Goal: Task Accomplishment & Management: Manage account settings

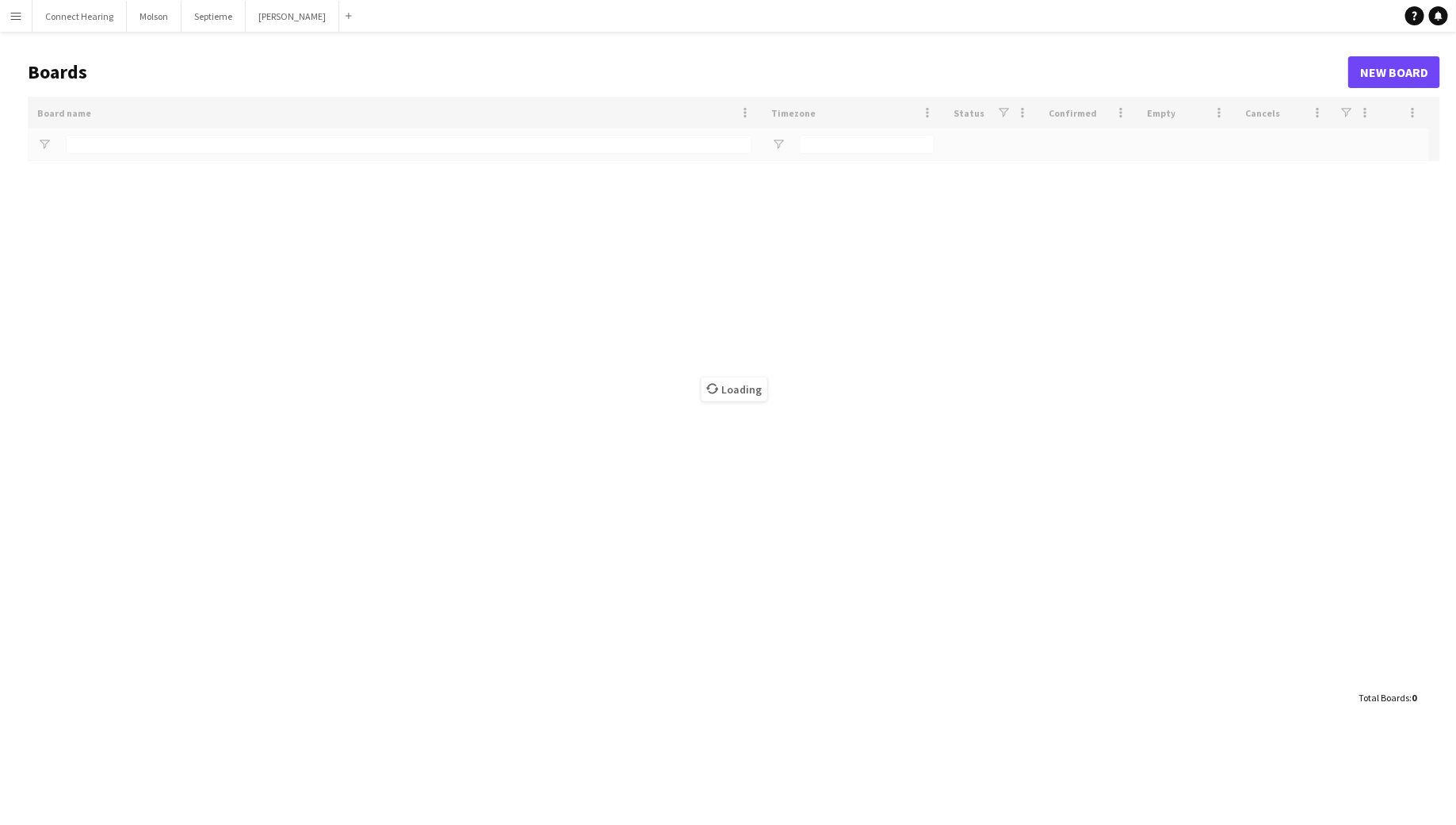
type input "*********"
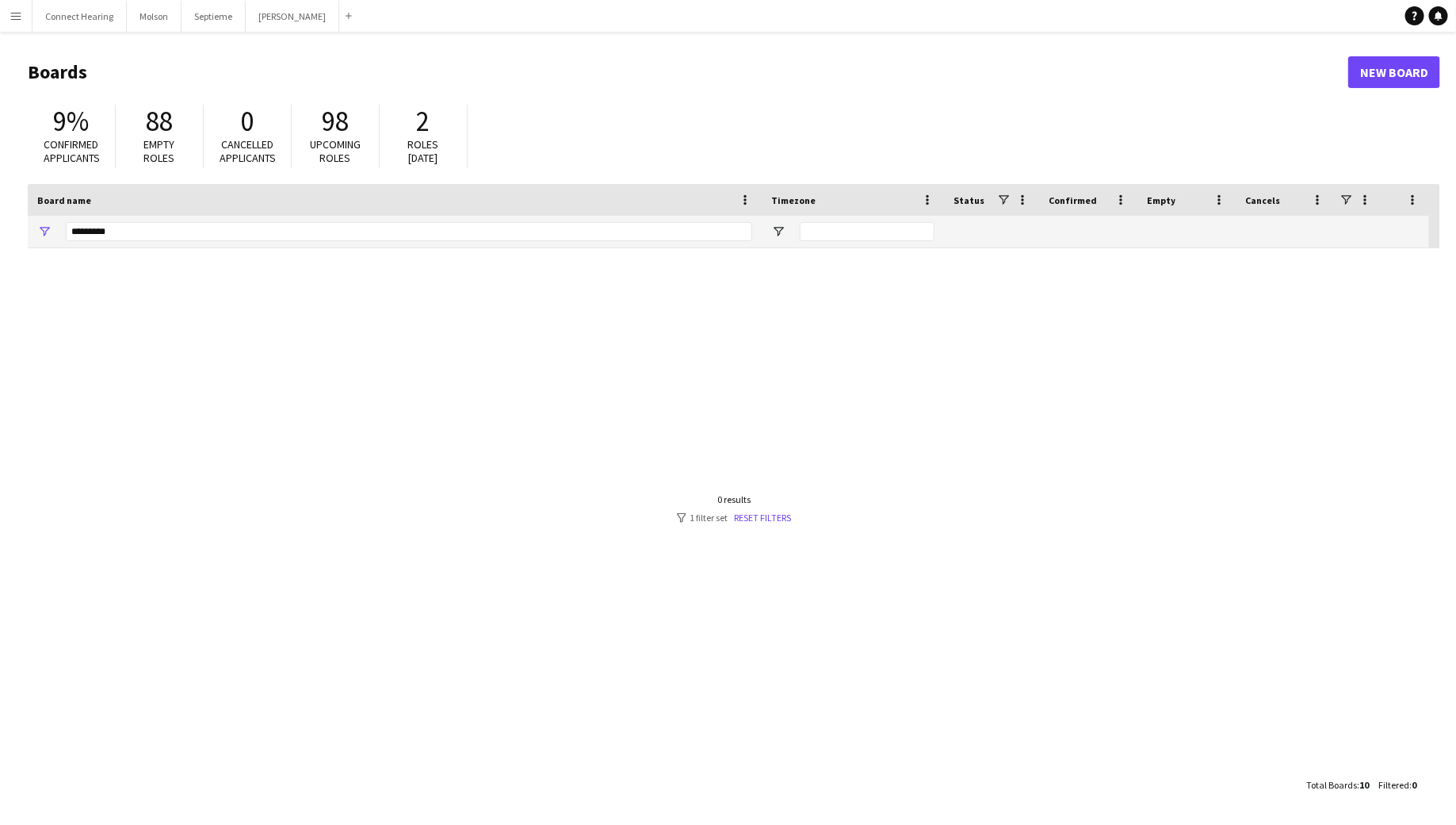
click at [15, 18] on app-icon "Menu" at bounding box center [16, 16] width 13 height 13
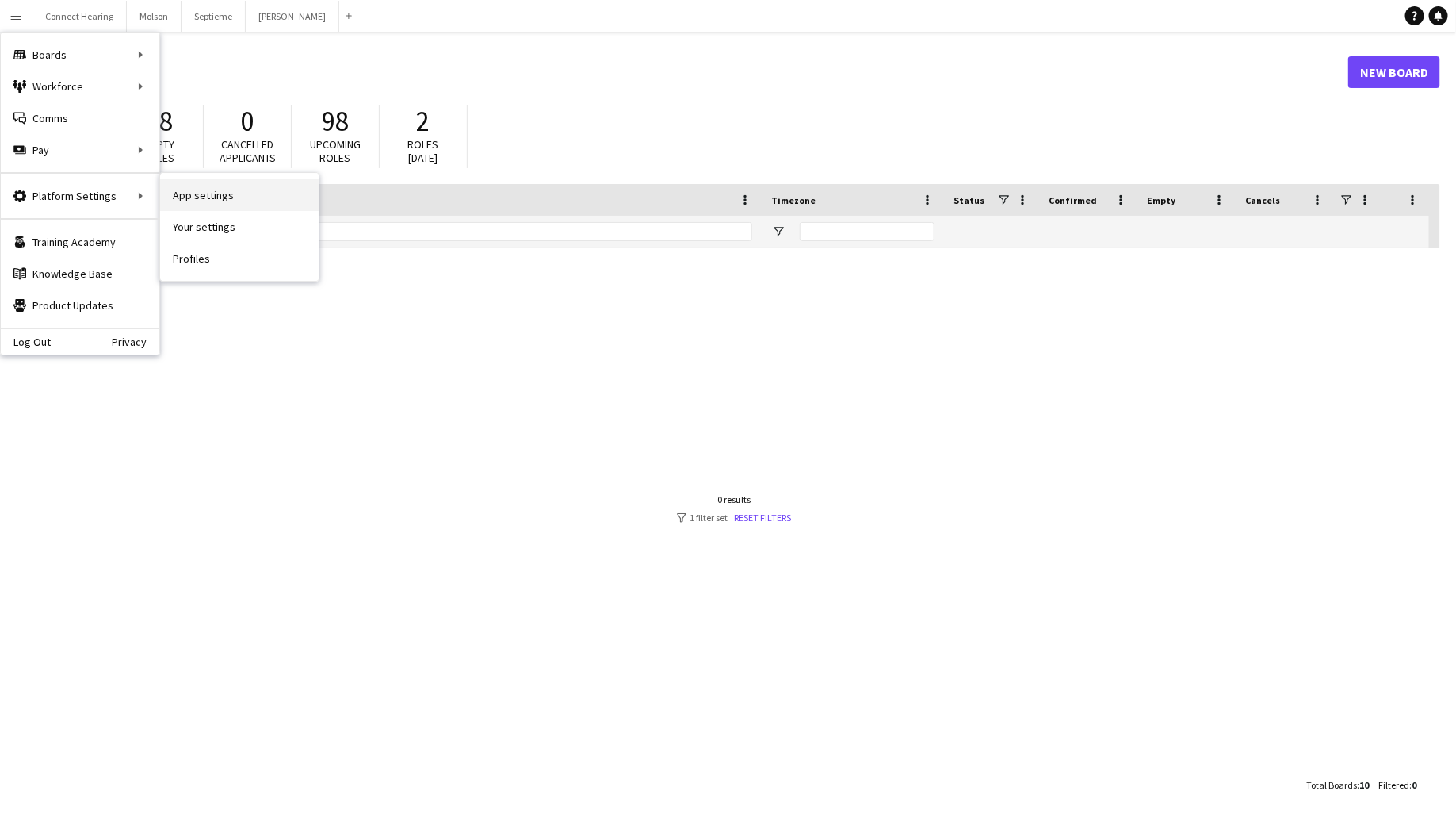
click at [207, 197] on link "App settings" at bounding box center [239, 194] width 158 height 31
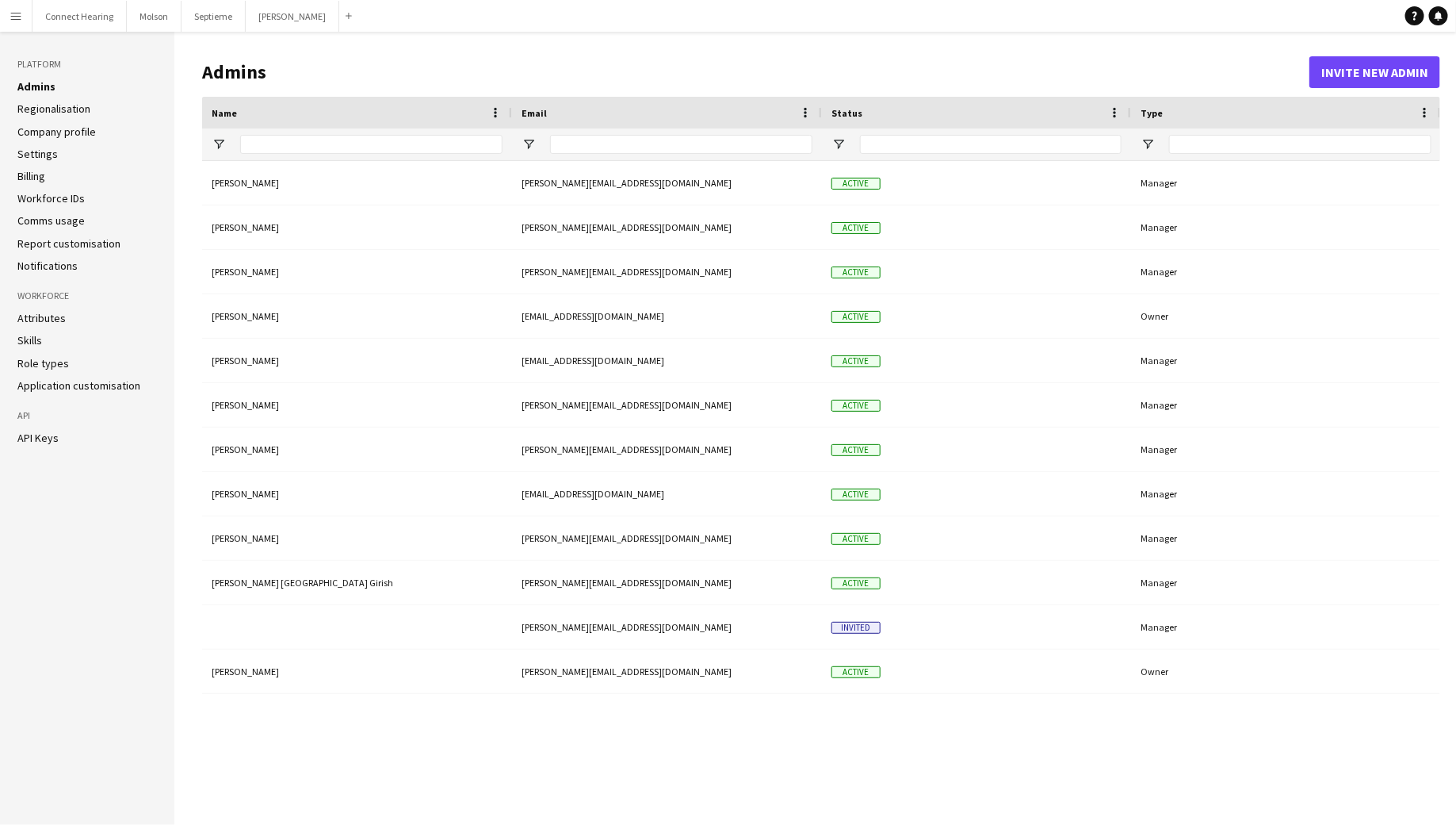
click at [20, 24] on button "Menu" at bounding box center [16, 16] width 31 height 31
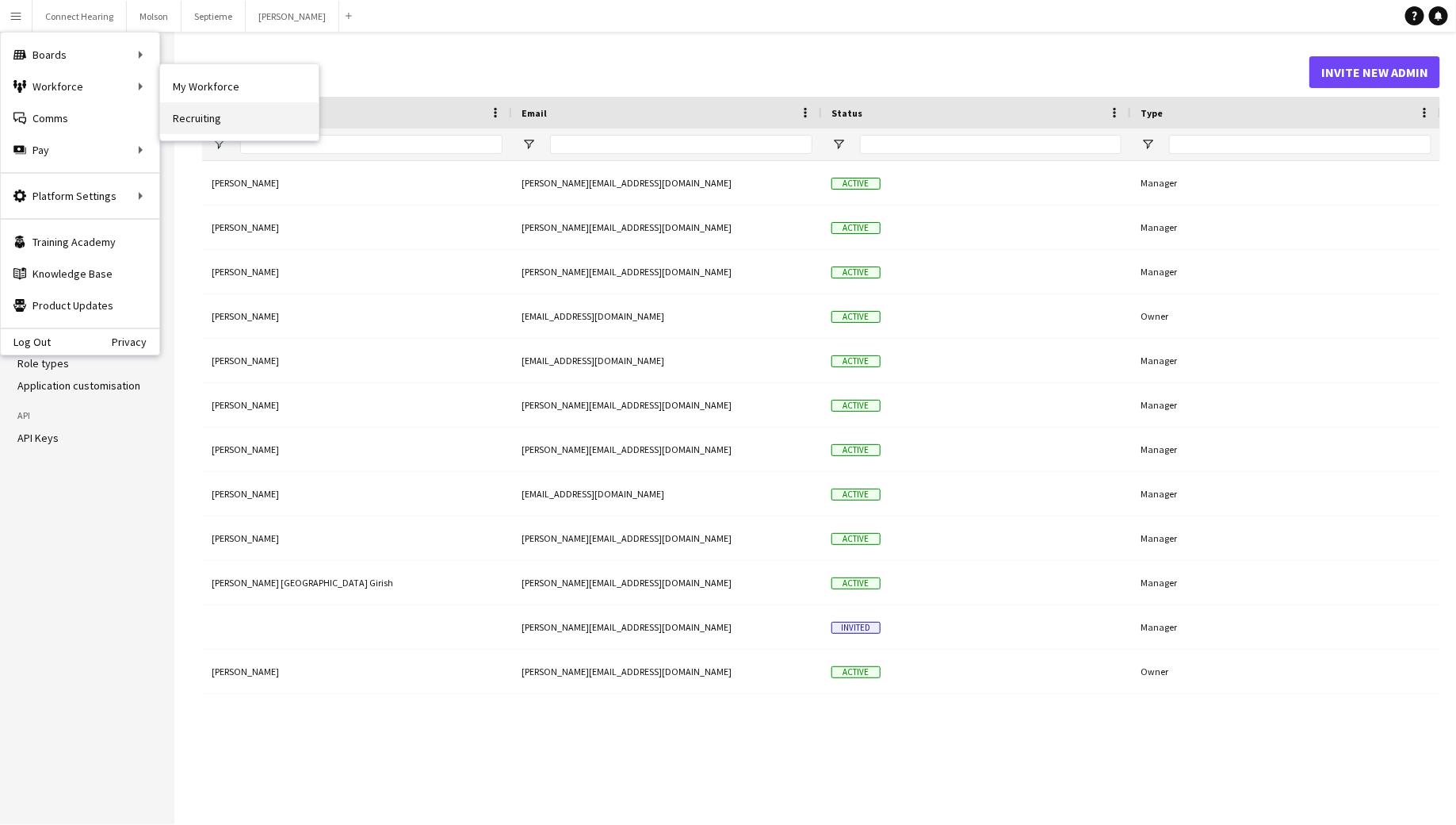
click at [193, 125] on link "Recruiting" at bounding box center [239, 118] width 158 height 31
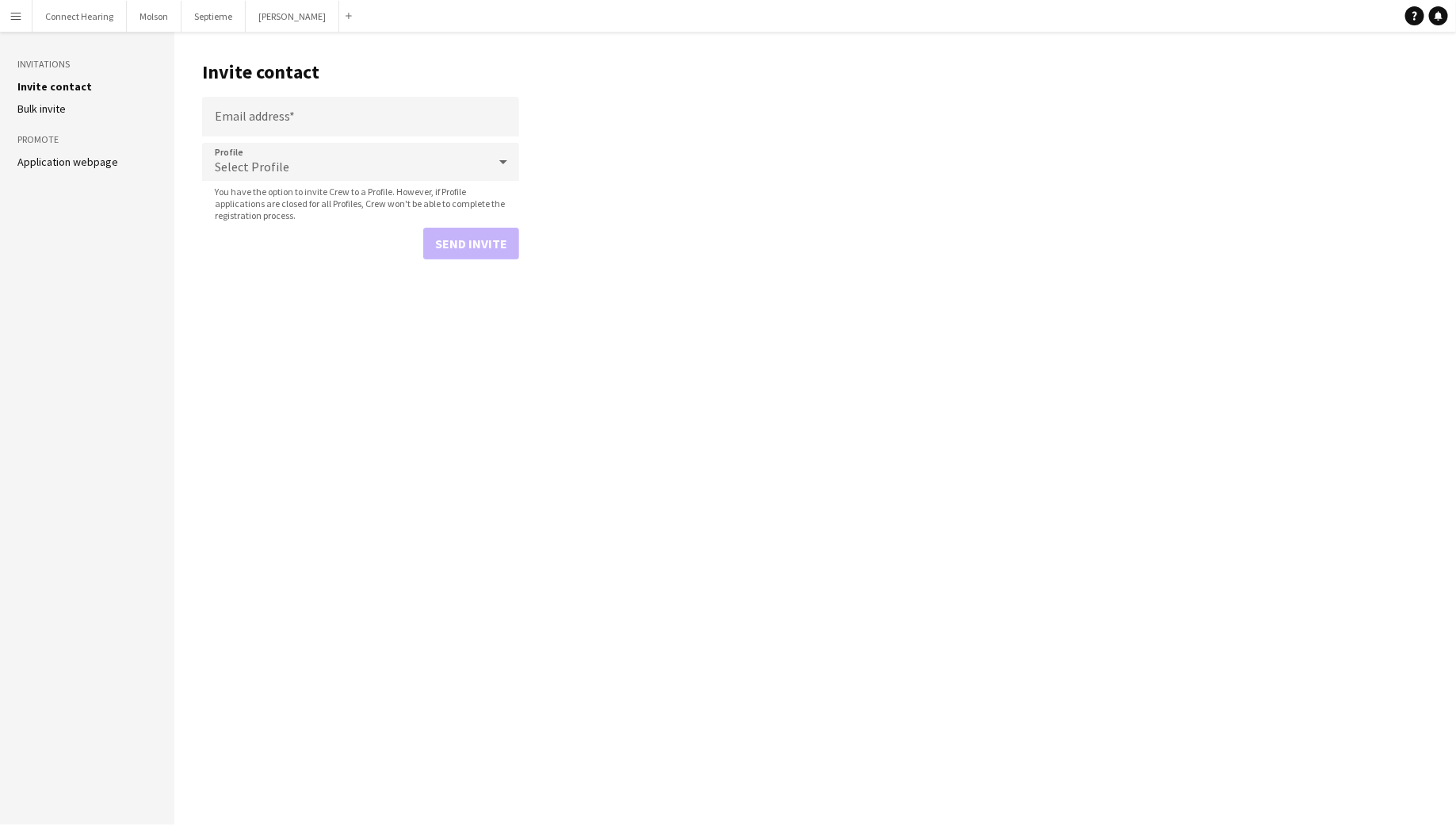
click at [40, 159] on link "Application webpage" at bounding box center [68, 161] width 101 height 15
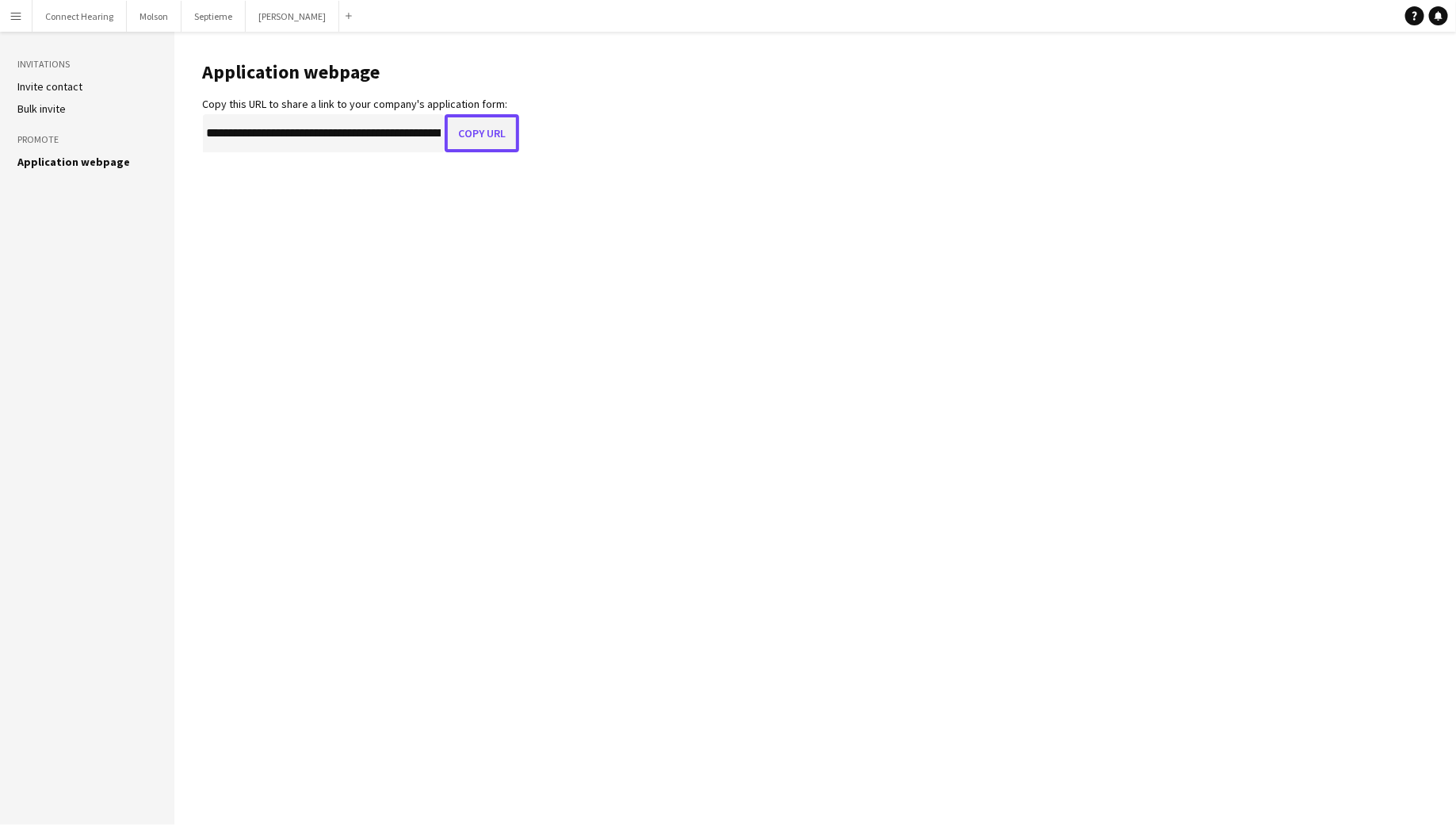
click at [507, 131] on button "Copy URL" at bounding box center [482, 133] width 75 height 38
